Goal: Information Seeking & Learning: Learn about a topic

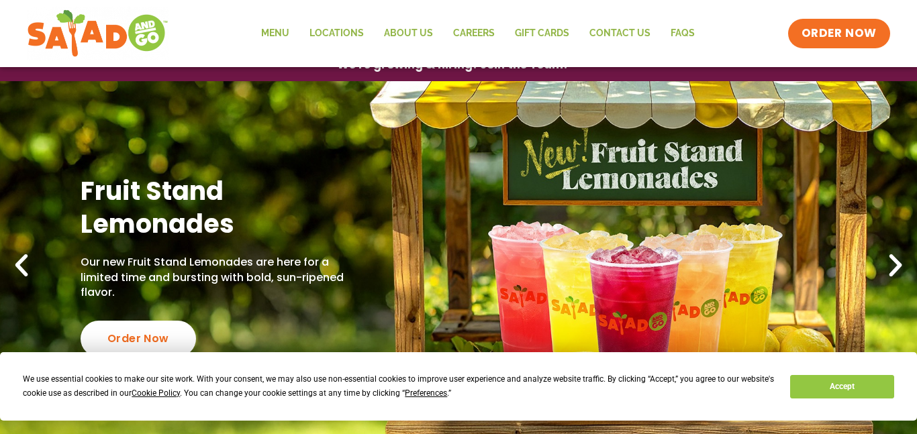
scroll to position [20, 0]
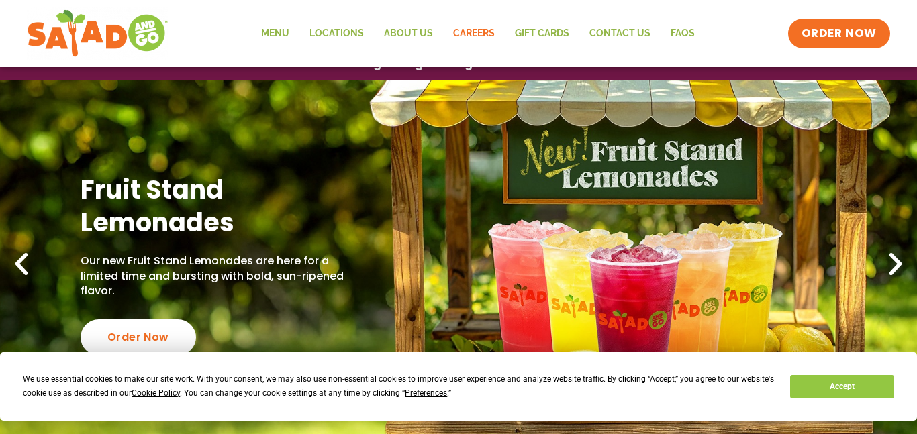
click at [461, 44] on link "Careers" at bounding box center [474, 33] width 62 height 31
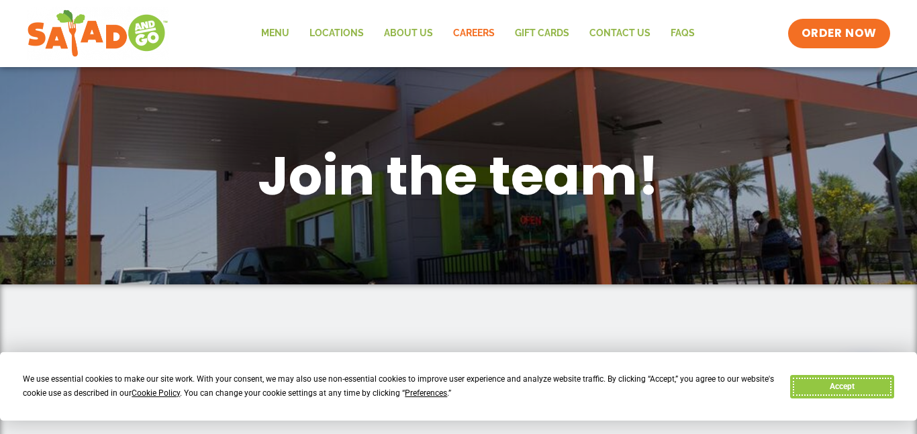
click at [817, 391] on button "Accept" at bounding box center [841, 386] width 103 height 23
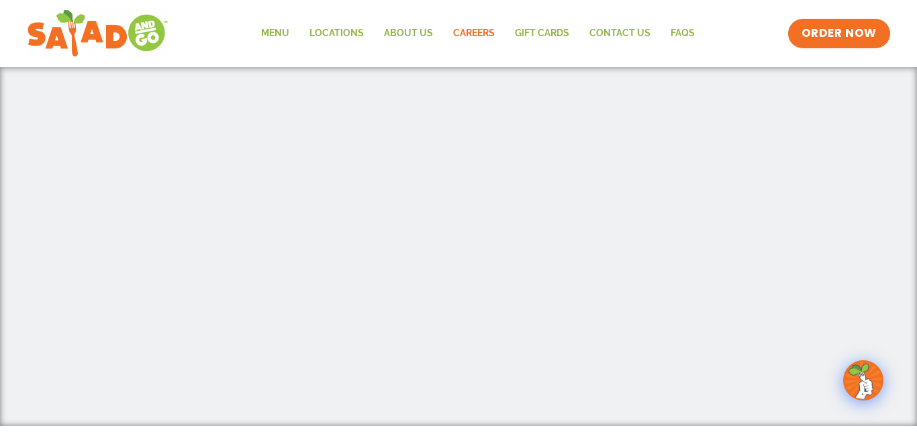
scroll to position [421, 0]
click at [847, 209] on div at bounding box center [458, 155] width 917 height 583
